Goal: Task Accomplishment & Management: Use online tool/utility

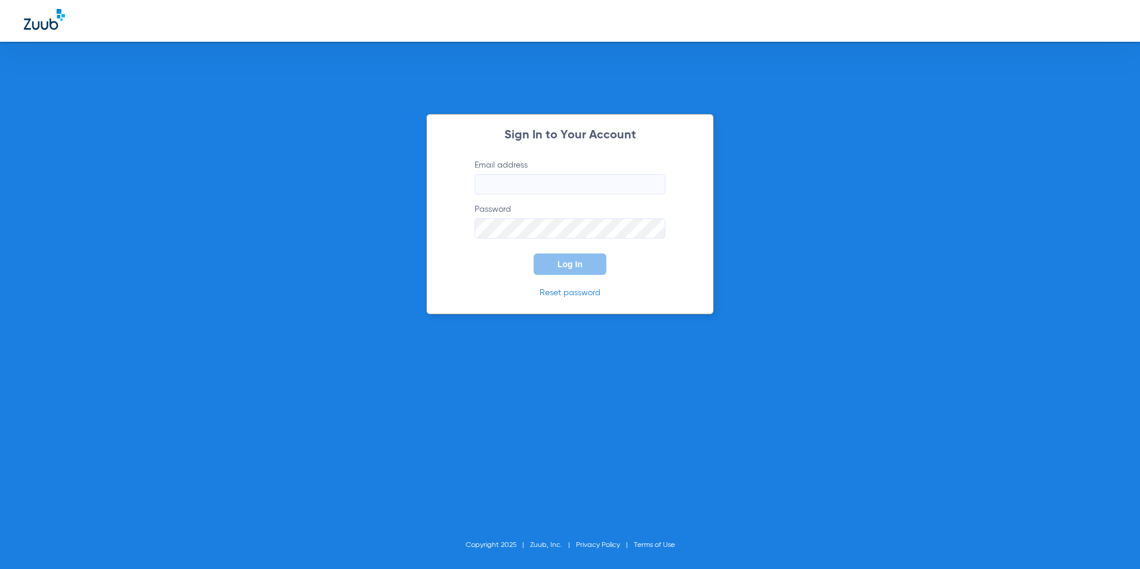
type input "[EMAIL_ADDRESS][DOMAIN_NAME]"
click at [570, 262] on span "Log In" at bounding box center [570, 264] width 25 height 10
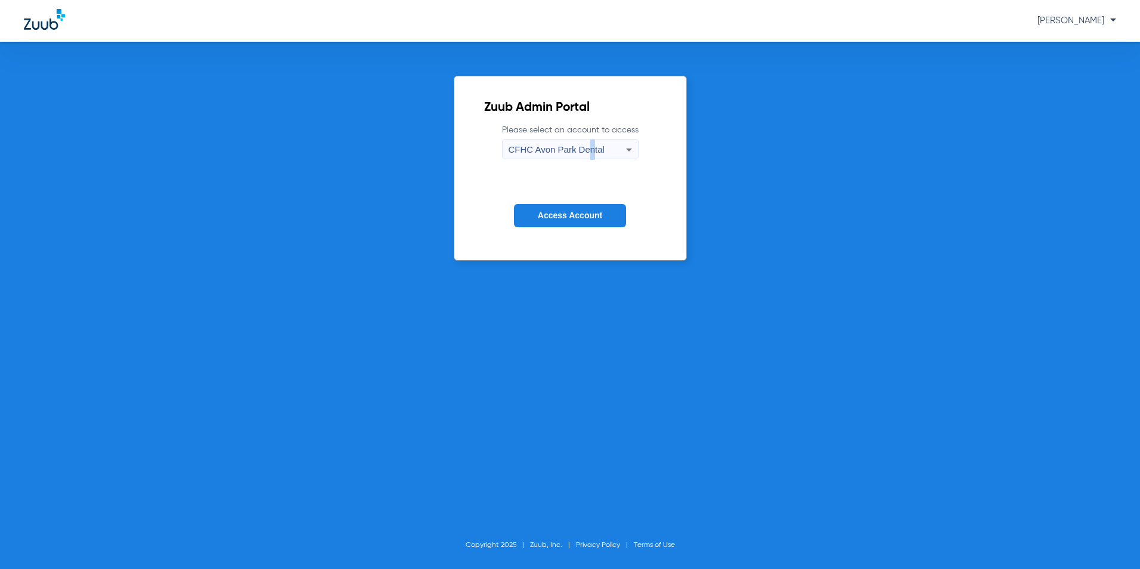
click at [589, 143] on div "CFHC Avon Park Dental" at bounding box center [567, 150] width 117 height 20
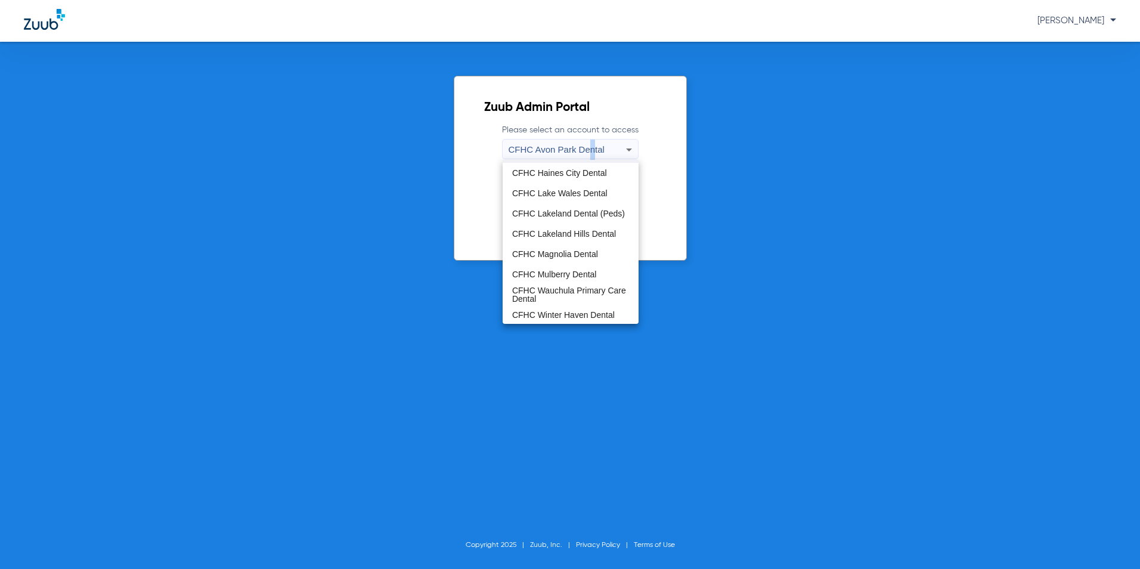
scroll to position [79, 0]
click at [567, 250] on span "CFHC Magnolia Dental" at bounding box center [555, 253] width 86 height 8
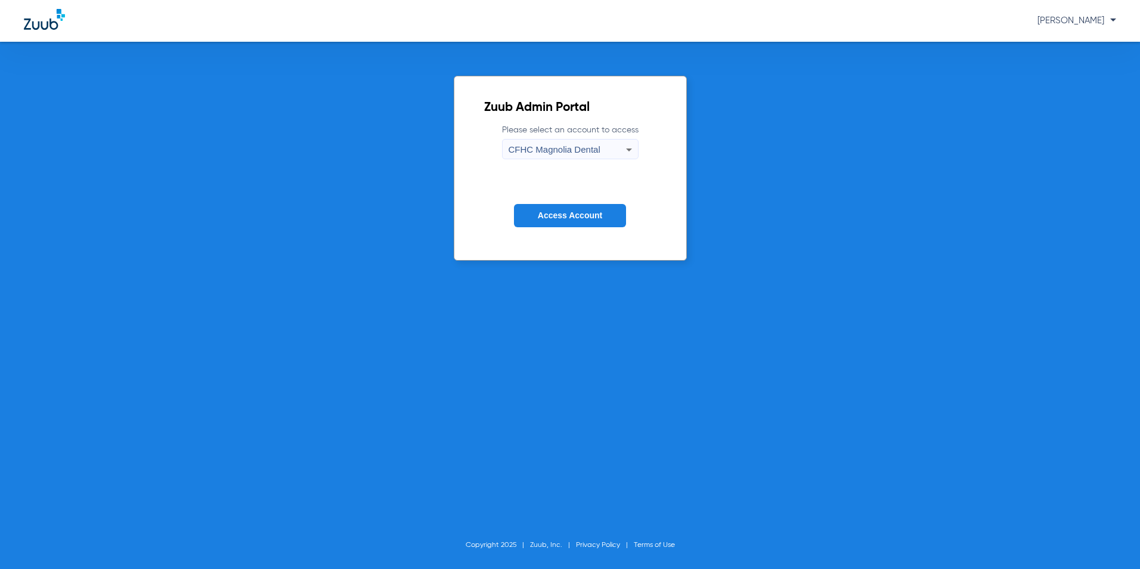
click at [579, 212] on span "Access Account" at bounding box center [570, 216] width 64 height 10
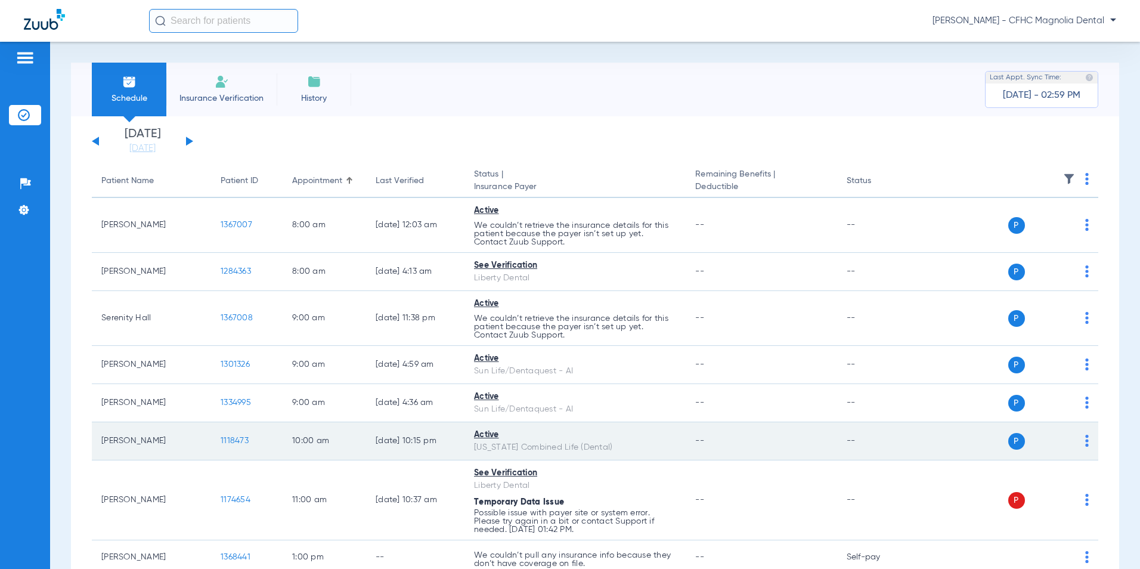
click at [240, 440] on span "1118473" at bounding box center [235, 441] width 28 height 8
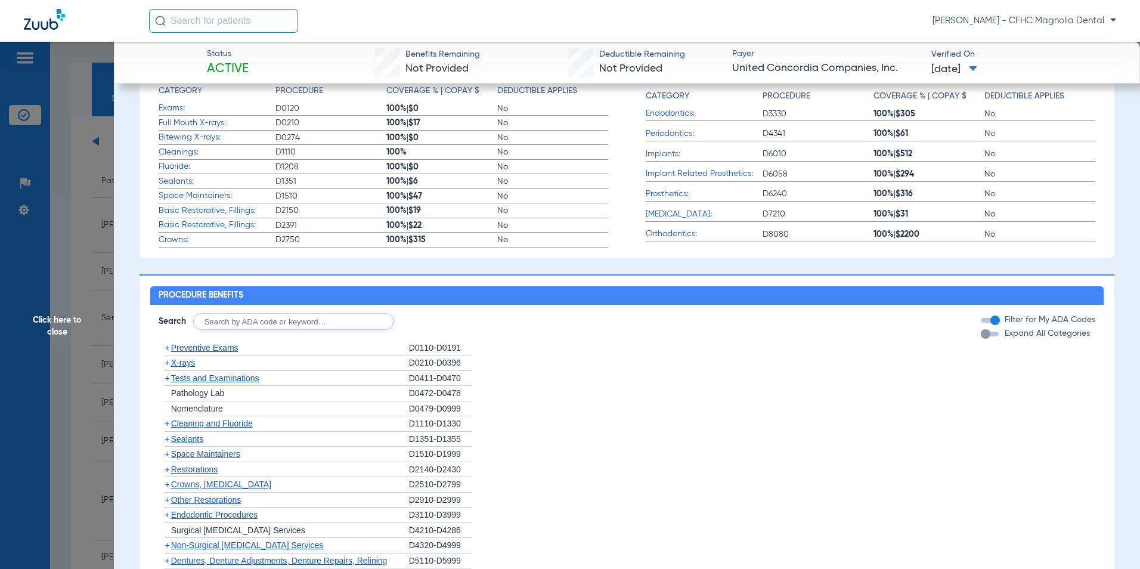
scroll to position [418, 0]
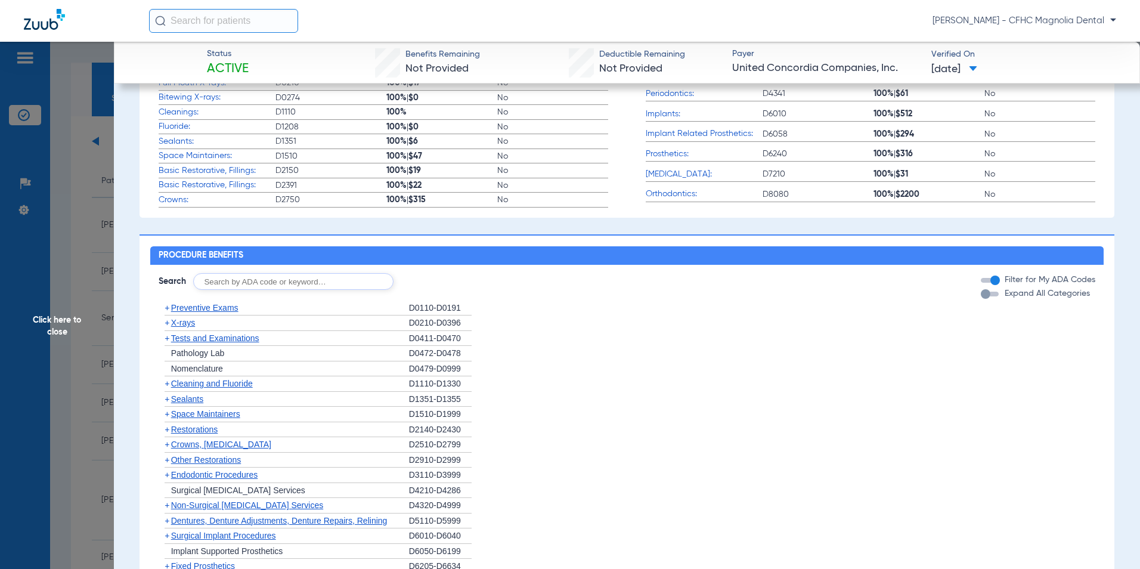
click at [981, 299] on div "button" at bounding box center [986, 294] width 10 height 10
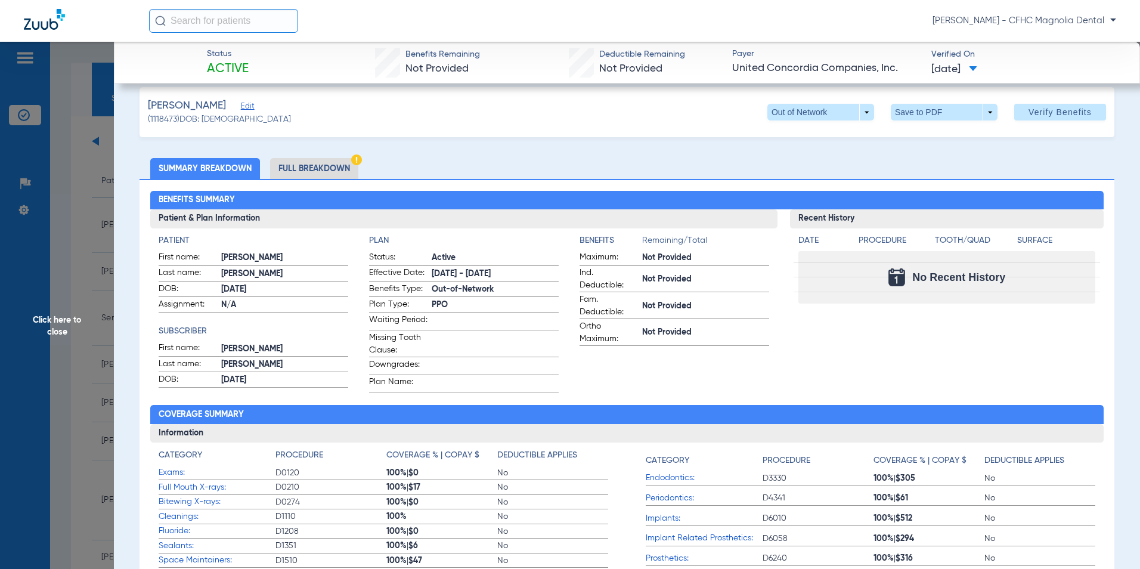
scroll to position [0, 0]
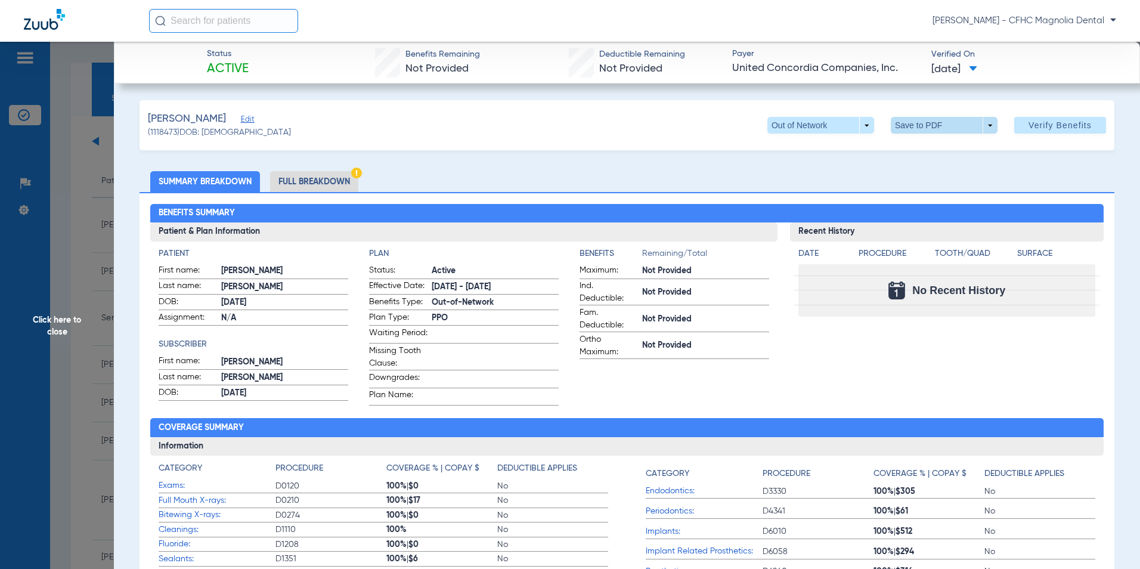
click at [937, 121] on span at bounding box center [944, 125] width 29 height 29
click at [552, 167] on div at bounding box center [570, 284] width 1140 height 569
click at [326, 181] on li "Full Breakdown" at bounding box center [314, 181] width 88 height 21
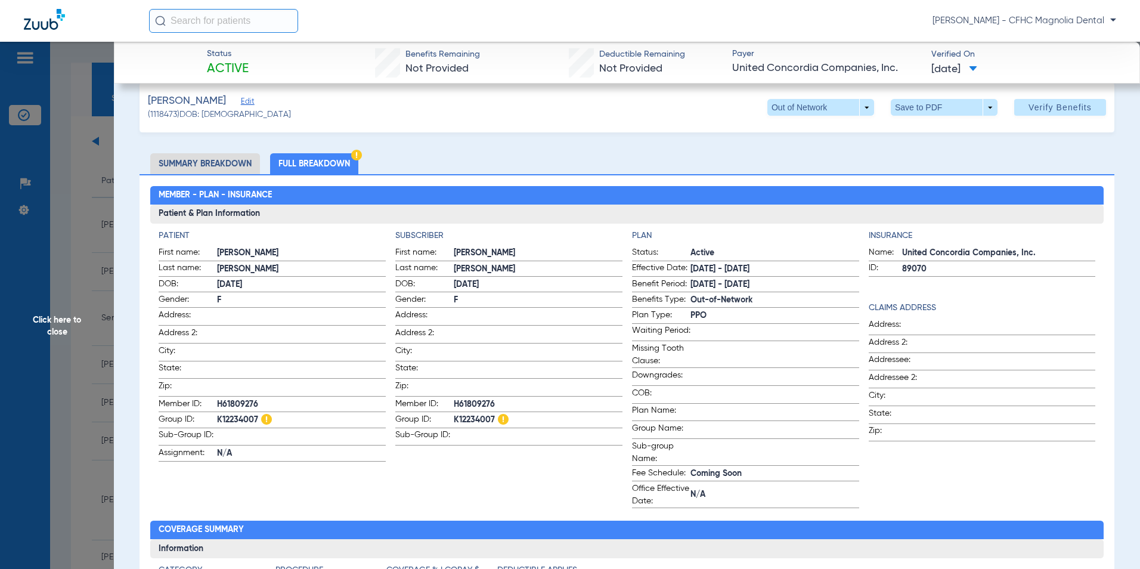
scroll to position [17, 0]
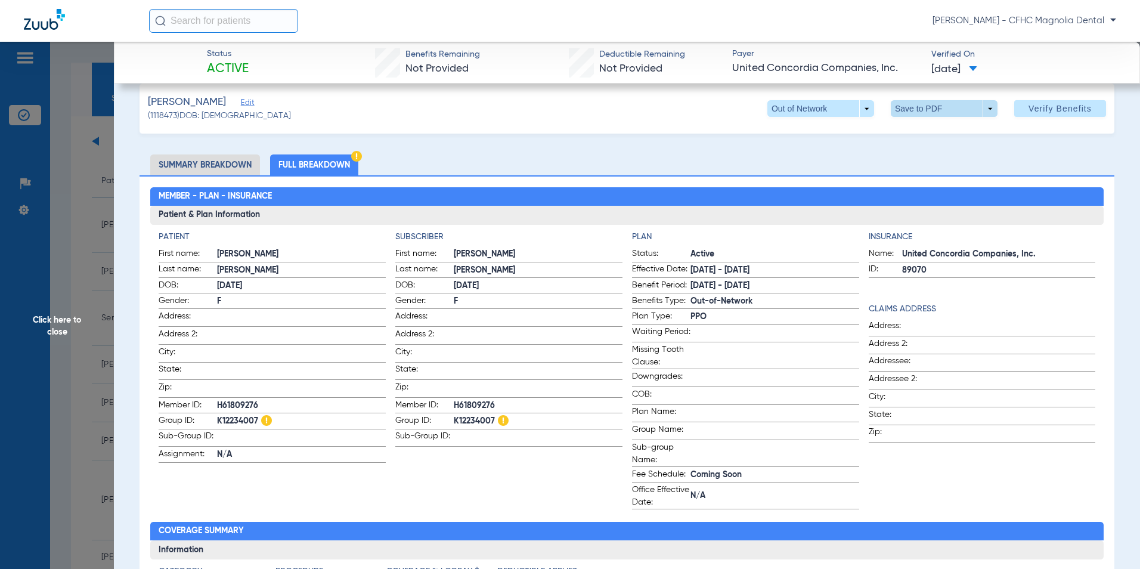
click at [938, 104] on span at bounding box center [944, 108] width 29 height 29
click at [934, 128] on span "Save to PDF" at bounding box center [939, 132] width 47 height 8
click at [85, 294] on span "Click here to close" at bounding box center [57, 326] width 114 height 569
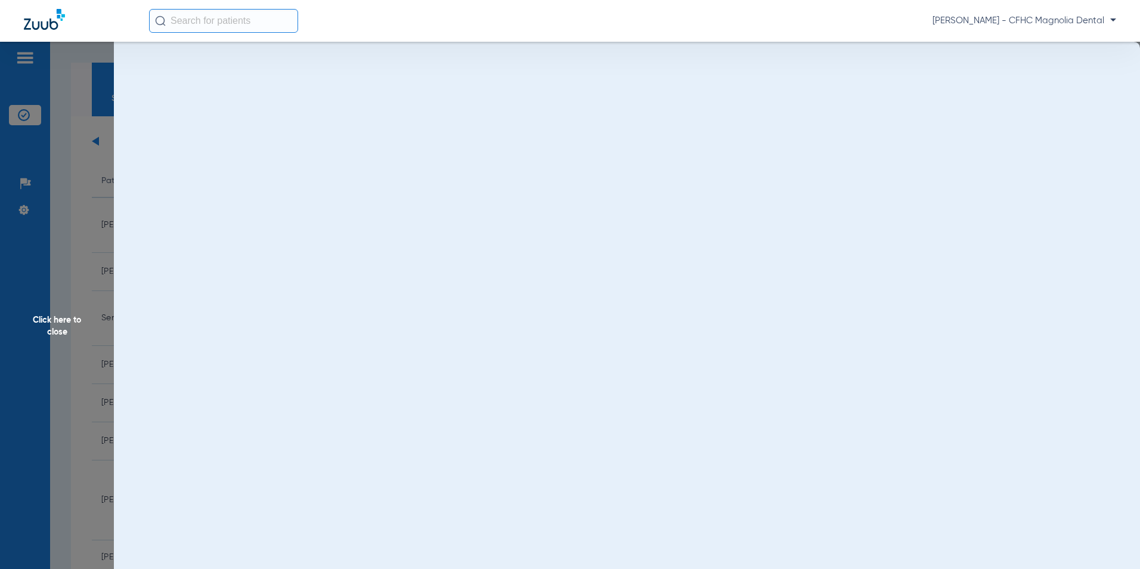
scroll to position [0, 0]
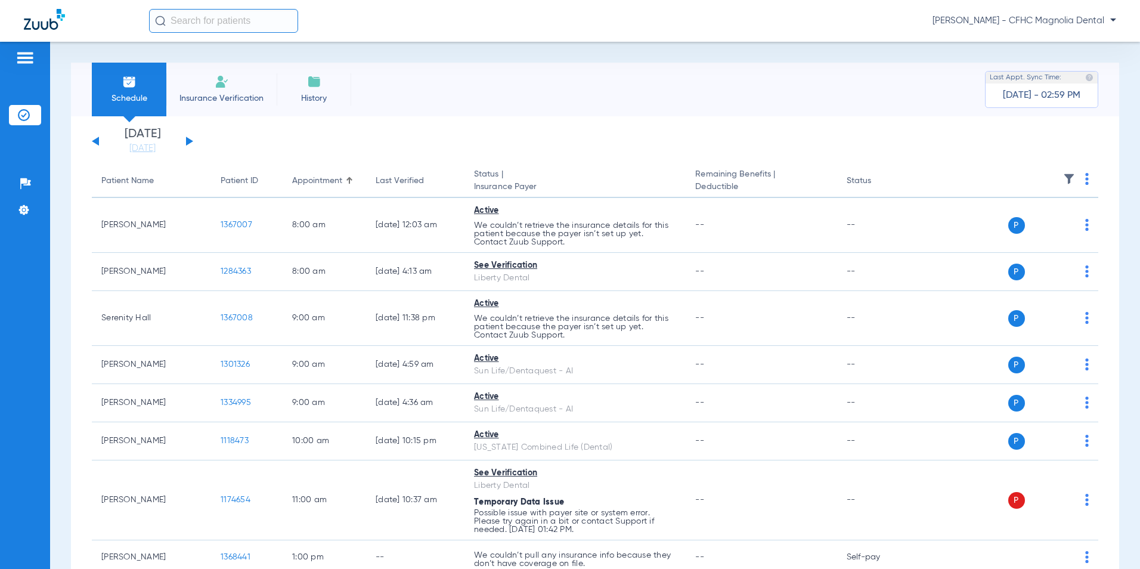
click at [188, 141] on button at bounding box center [189, 141] width 7 height 9
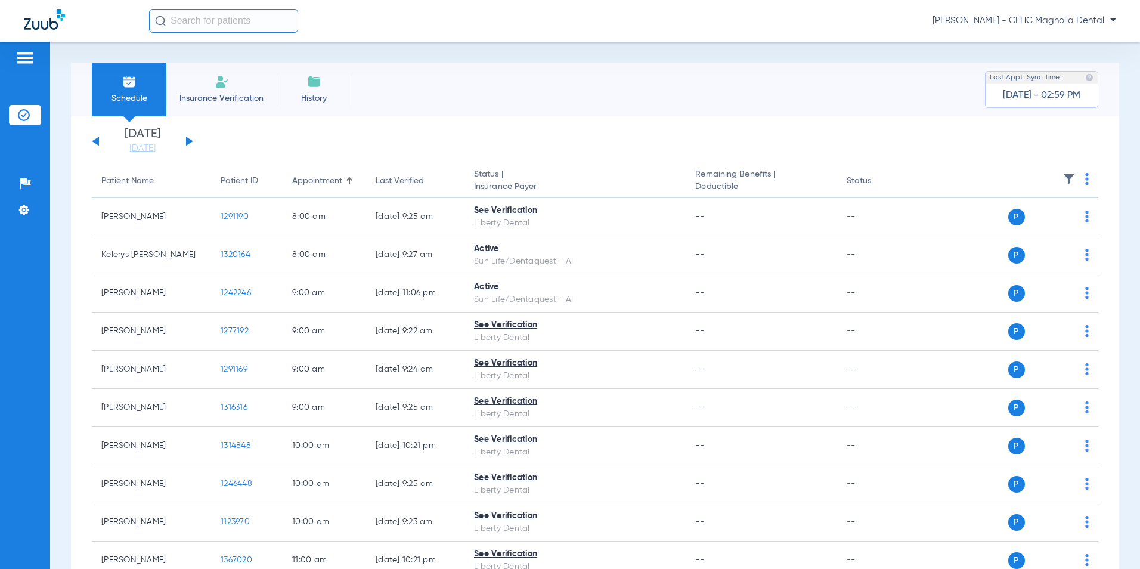
click at [1086, 183] on img at bounding box center [1088, 179] width 4 height 12
click at [1029, 222] on span "Verify All" at bounding box center [1034, 226] width 72 height 8
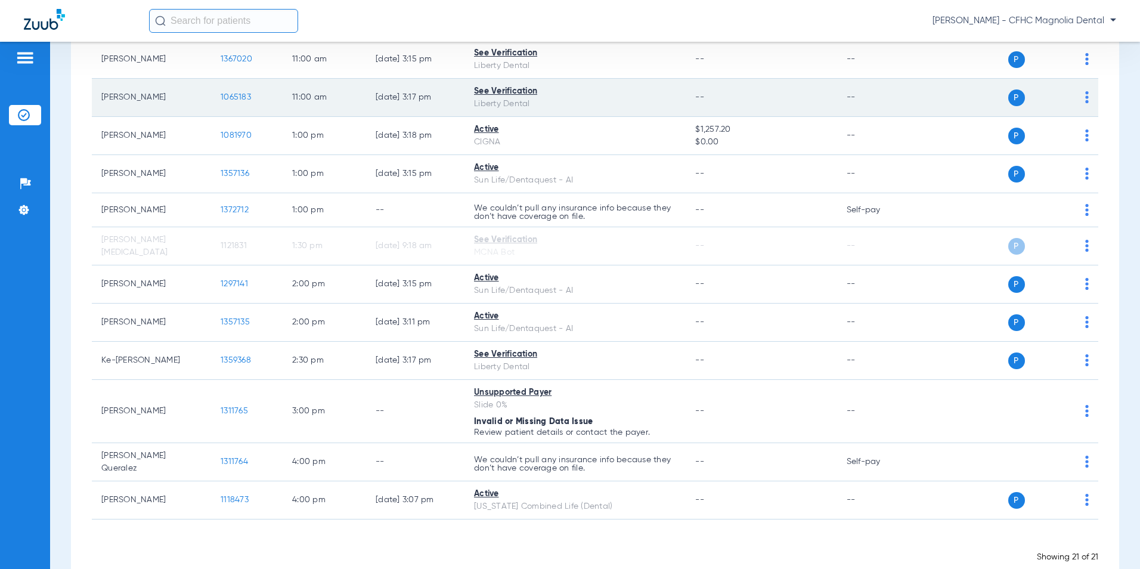
scroll to position [524, 0]
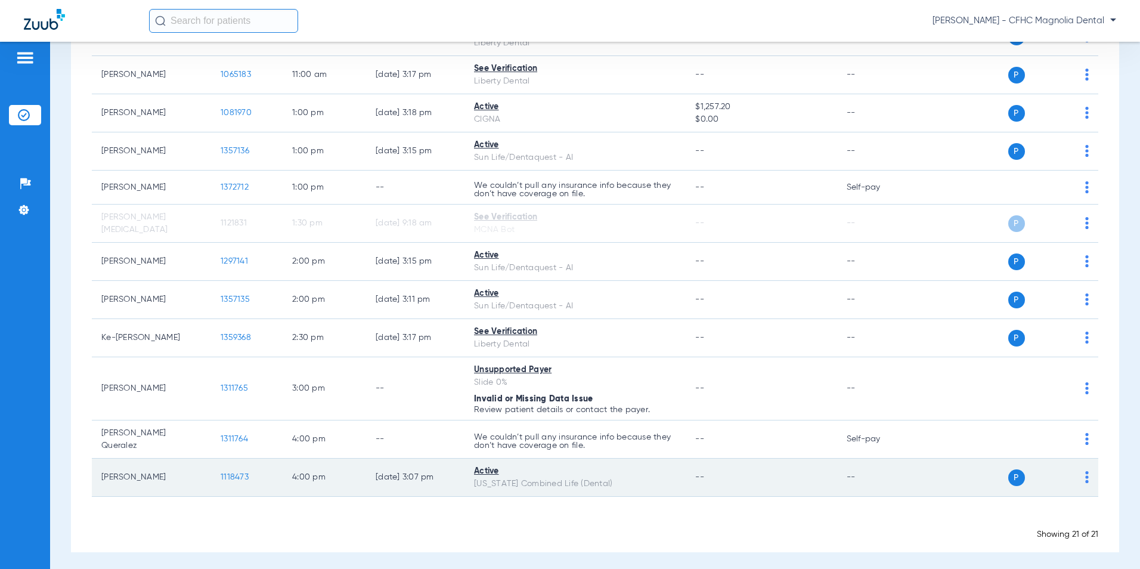
click at [248, 473] on span "1118473" at bounding box center [235, 477] width 28 height 8
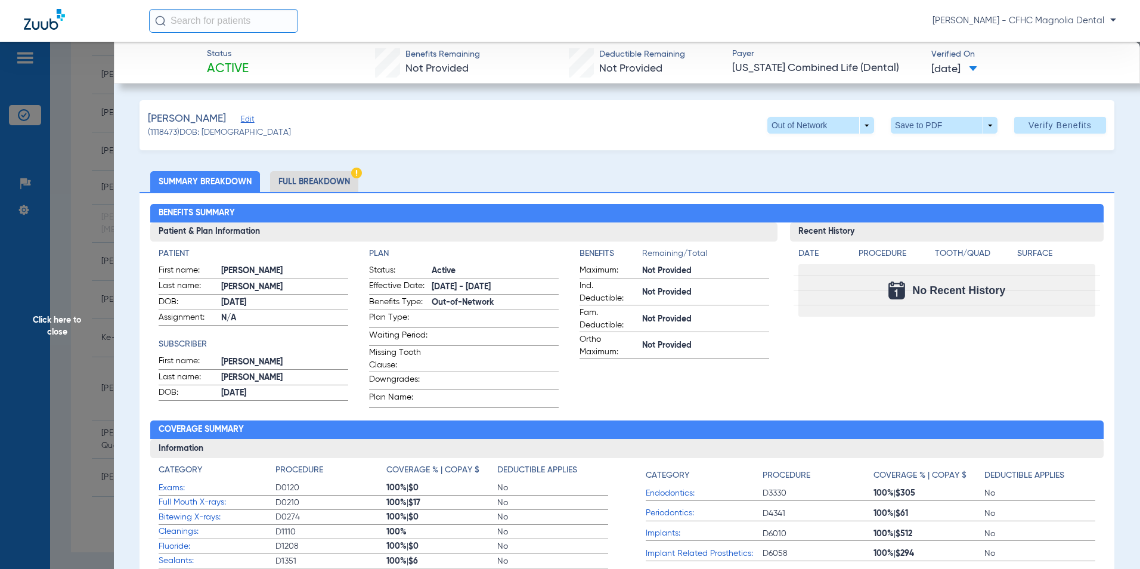
click at [329, 180] on li "Full Breakdown" at bounding box center [314, 181] width 88 height 21
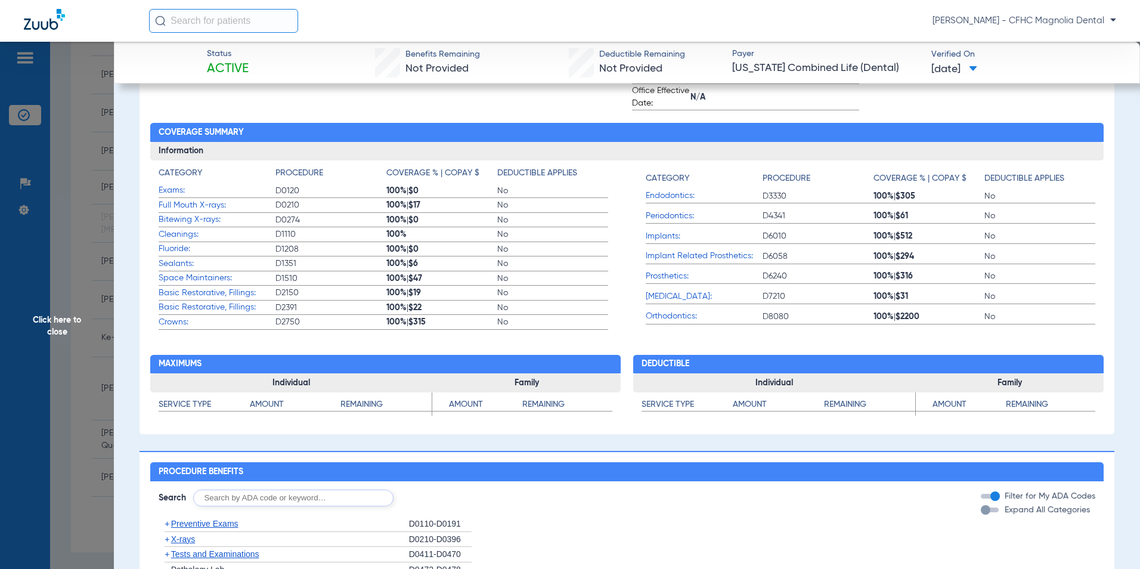
scroll to position [656, 0]
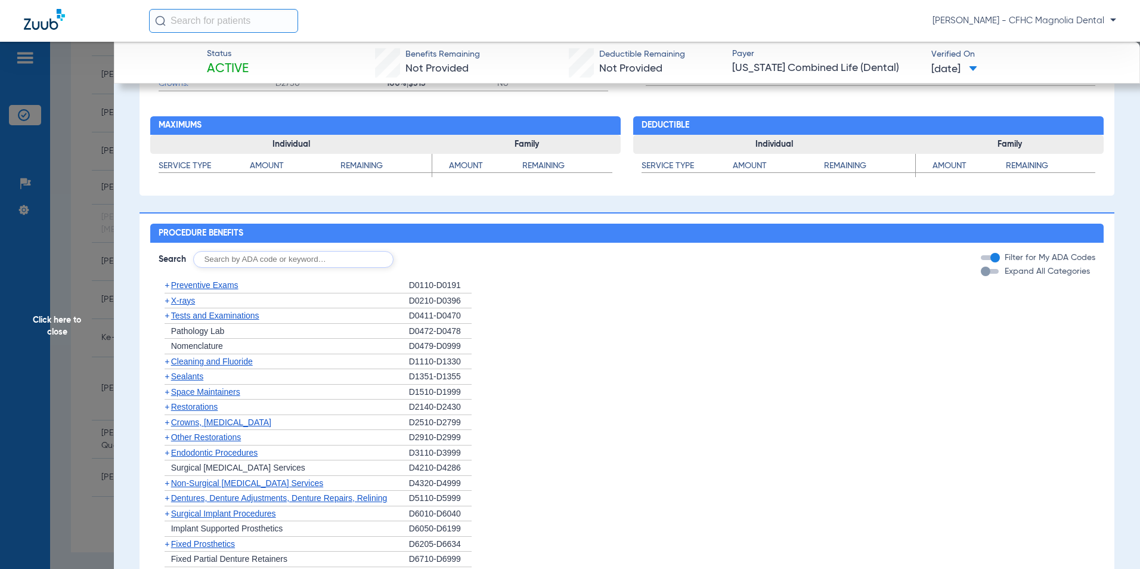
click at [981, 276] on div "button" at bounding box center [986, 272] width 10 height 10
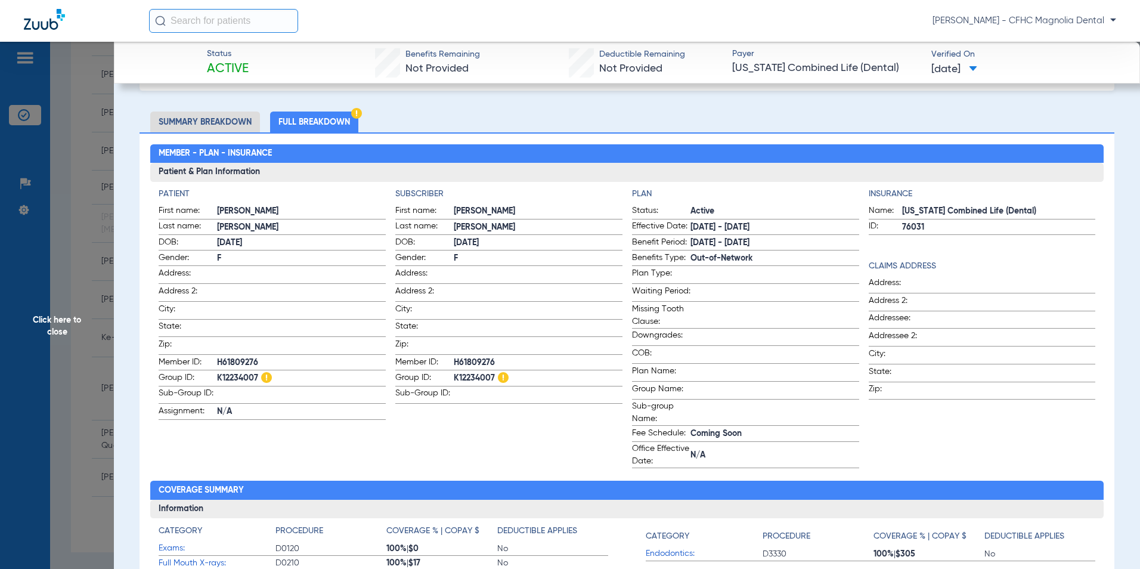
scroll to position [0, 0]
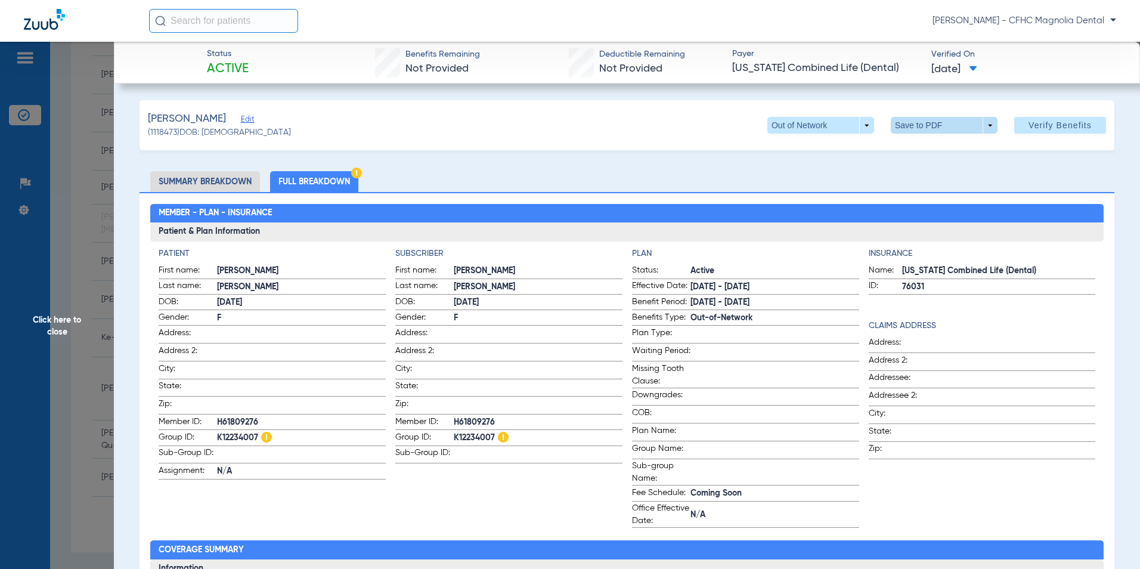
click at [950, 126] on span at bounding box center [944, 125] width 107 height 17
click at [945, 143] on button "insert_drive_file Save to PDF" at bounding box center [928, 149] width 90 height 24
